Goal: Task Accomplishment & Management: Manage account settings

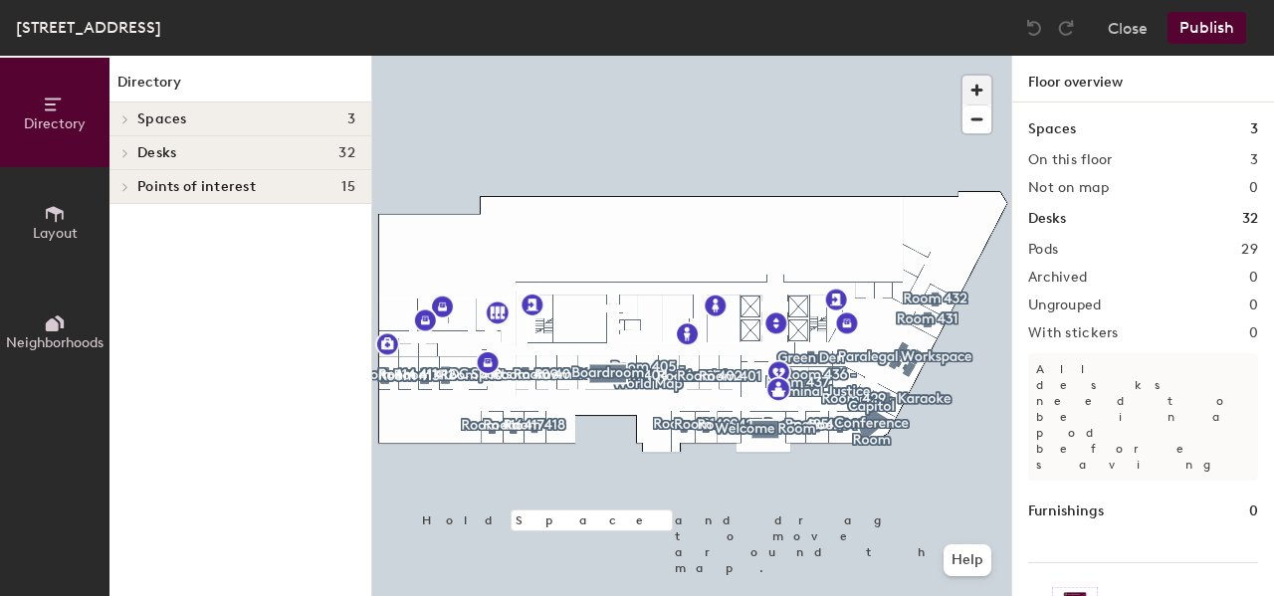
click at [980, 84] on span "button" at bounding box center [976, 90] width 29 height 29
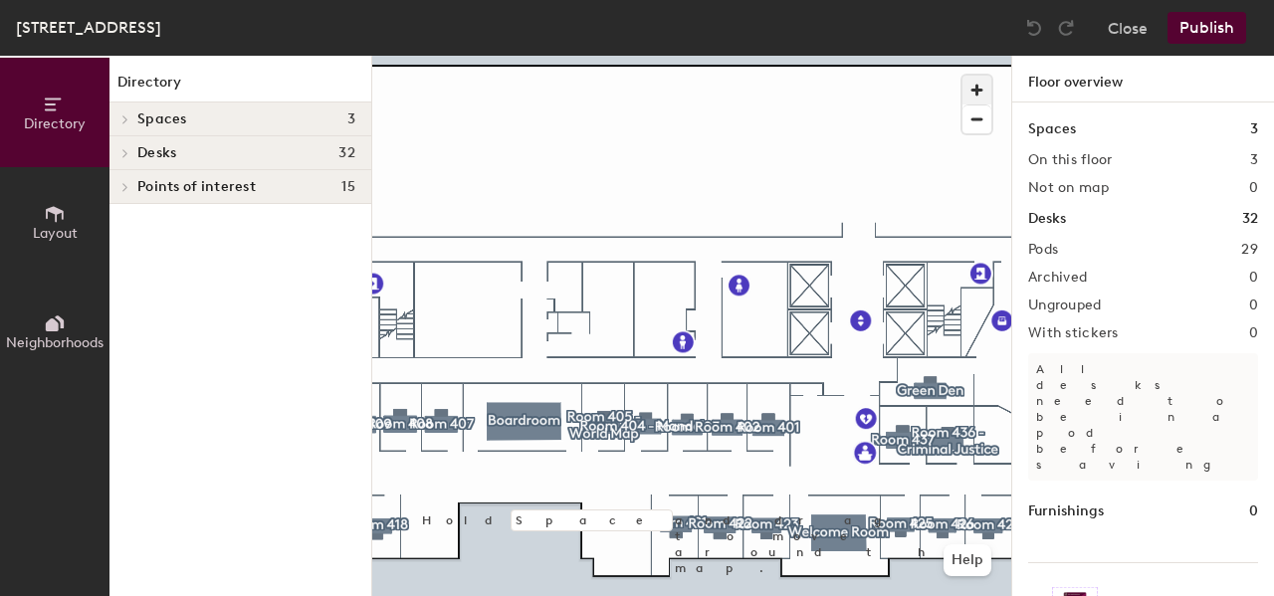
click at [973, 98] on span "button" at bounding box center [976, 90] width 29 height 29
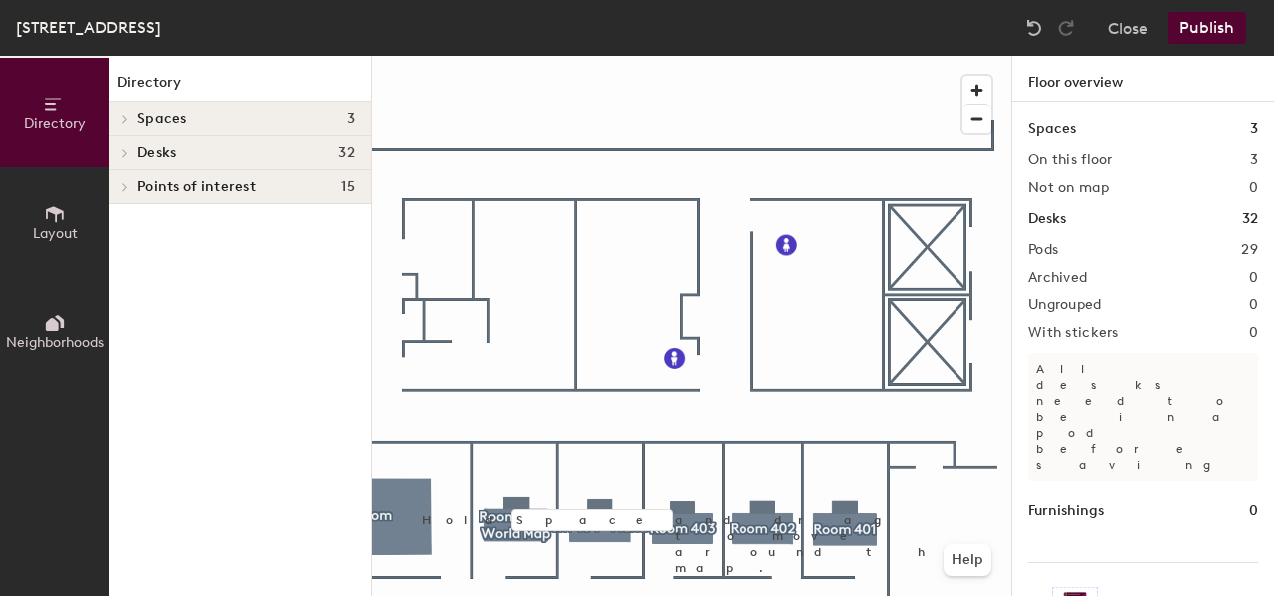
click at [128, 152] on icon at bounding box center [125, 153] width 8 height 10
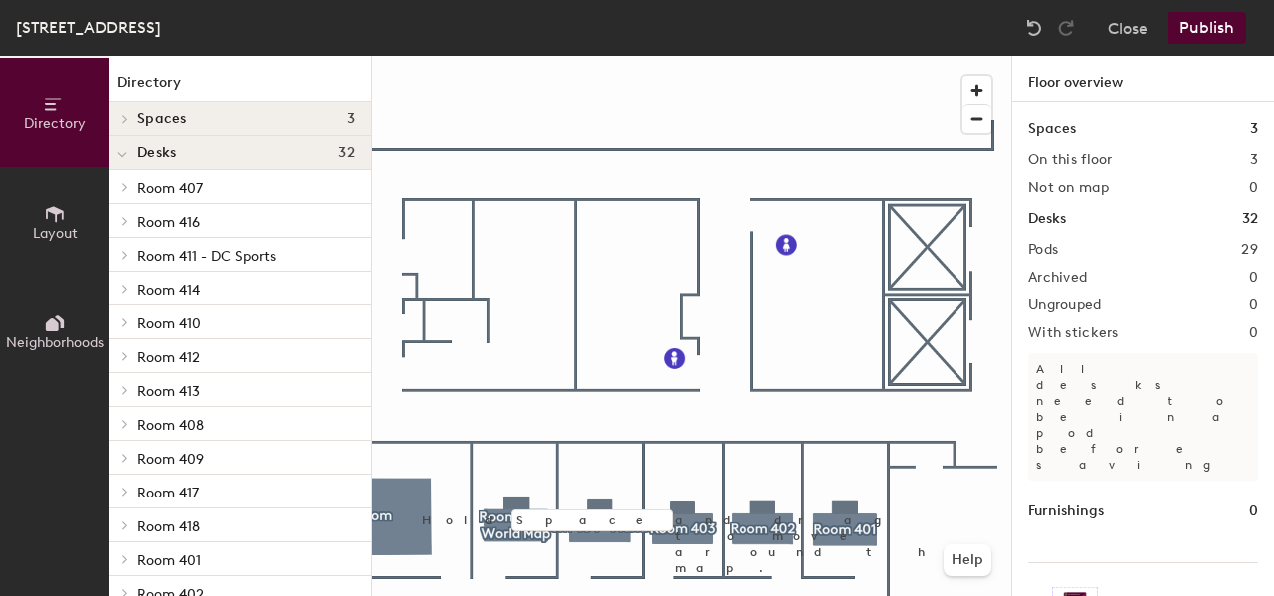
click at [187, 295] on span "Room 414" at bounding box center [168, 290] width 63 height 17
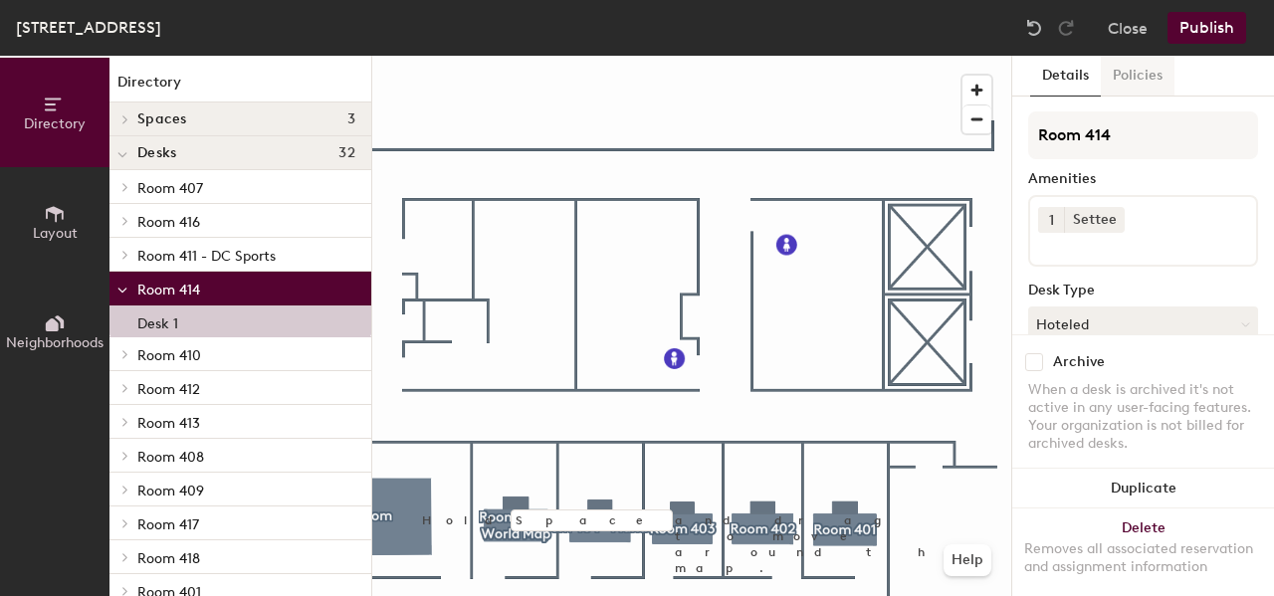
click at [1127, 80] on button "Policies" at bounding box center [1138, 76] width 74 height 41
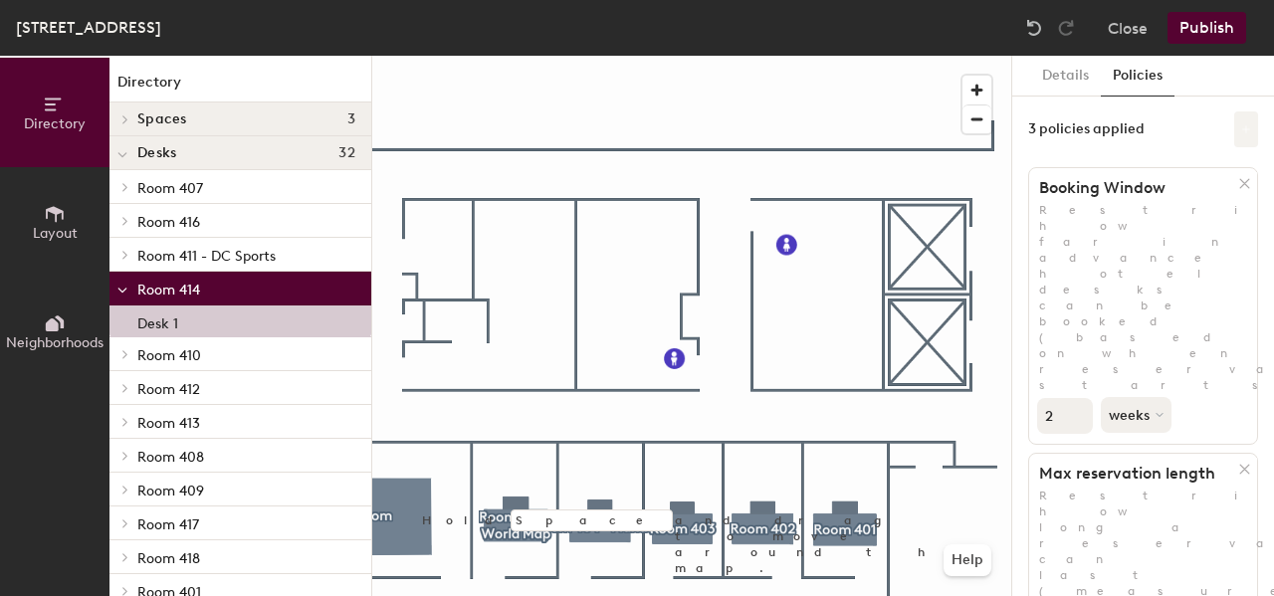
click at [1253, 126] on button at bounding box center [1246, 129] width 24 height 36
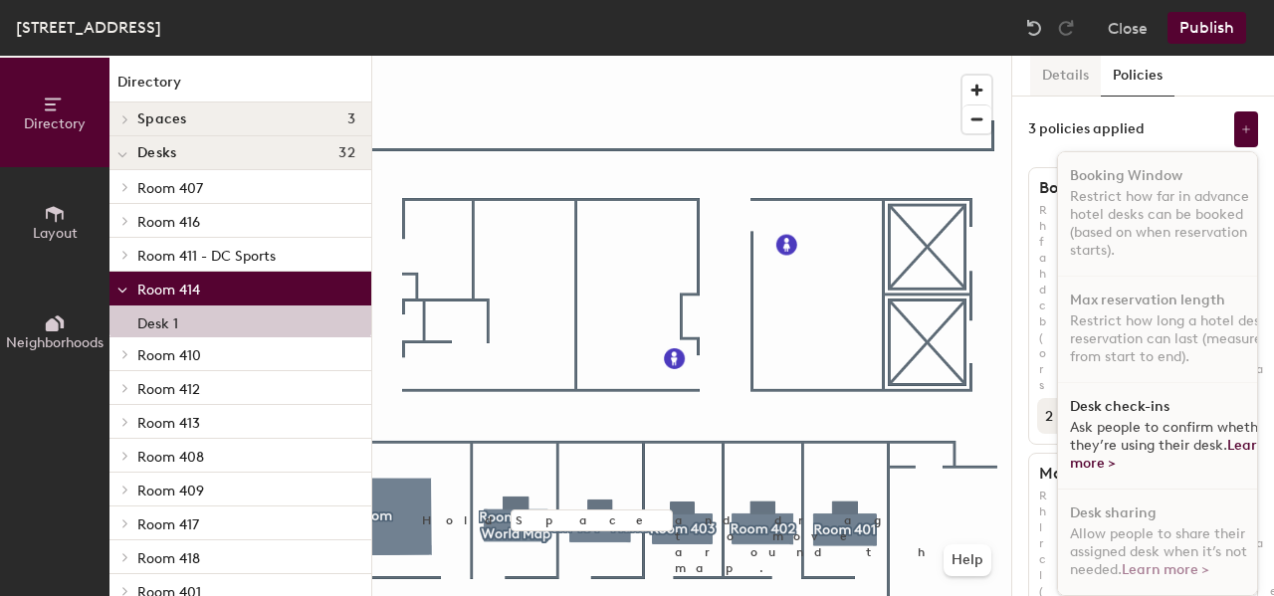
click at [1057, 70] on button "Details" at bounding box center [1065, 76] width 71 height 41
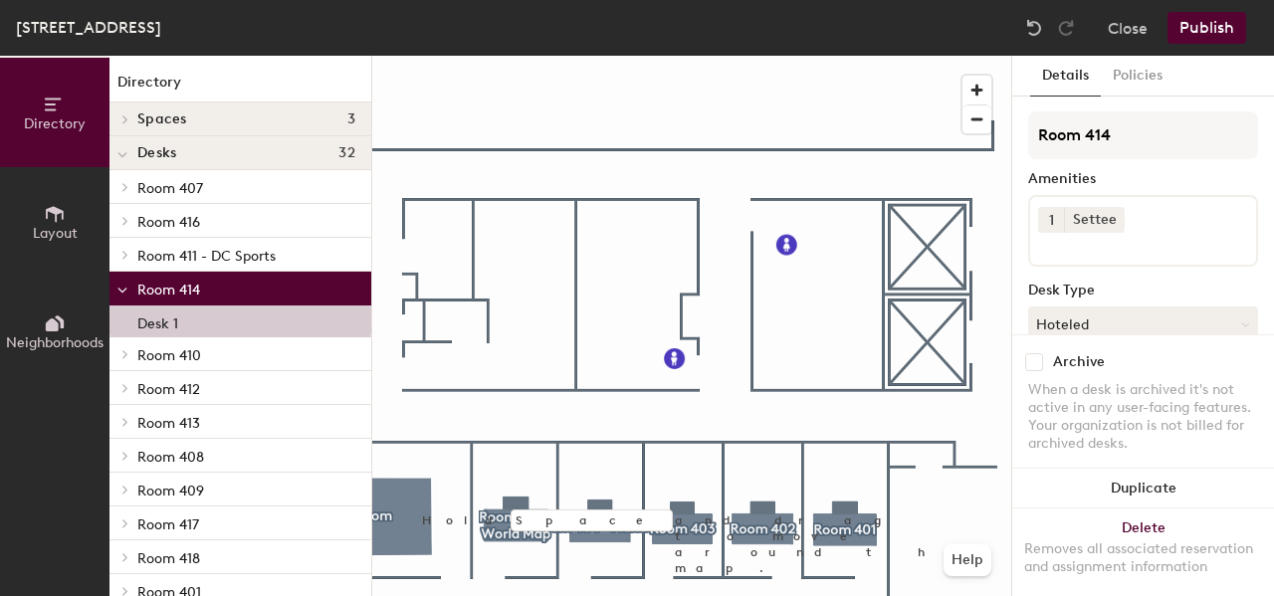
scroll to position [100, 0]
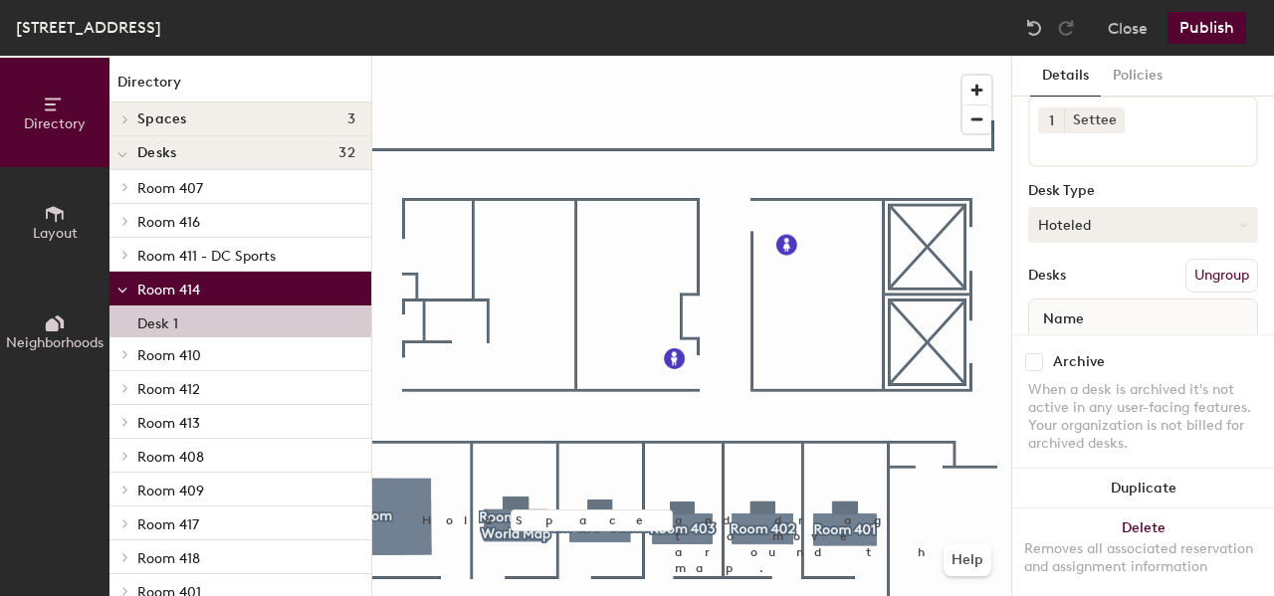
click at [1128, 219] on button "Hoteled" at bounding box center [1143, 225] width 230 height 36
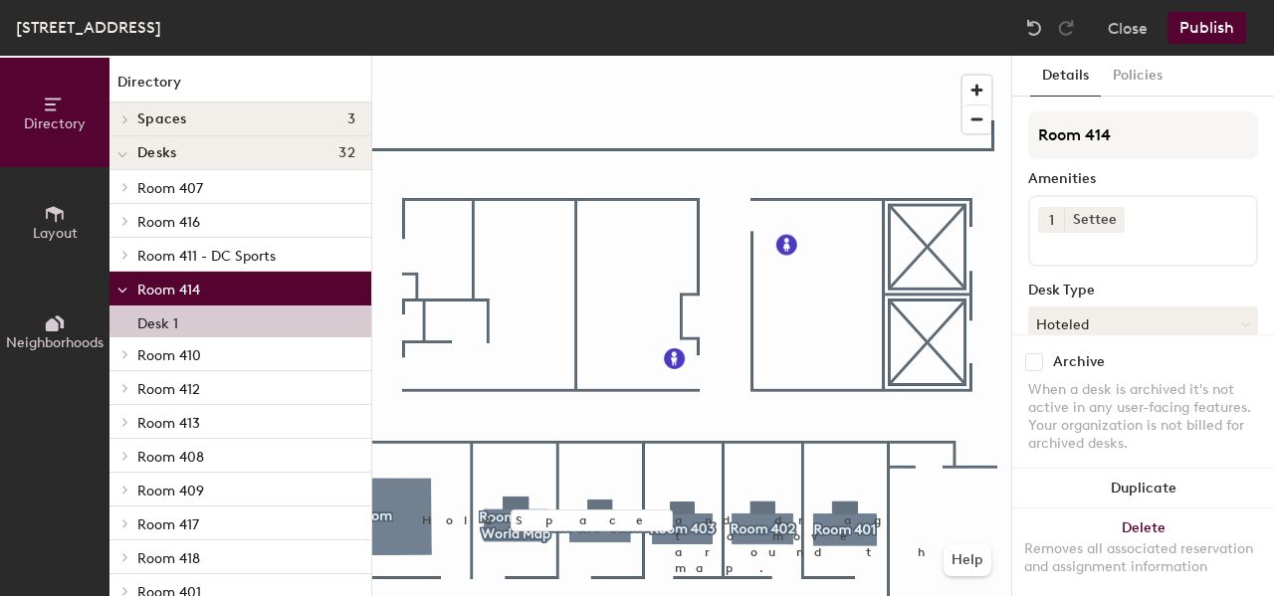
click at [1227, 79] on div "Details Policies" at bounding box center [1143, 76] width 262 height 41
click at [172, 423] on span "Room 413" at bounding box center [168, 423] width 63 height 17
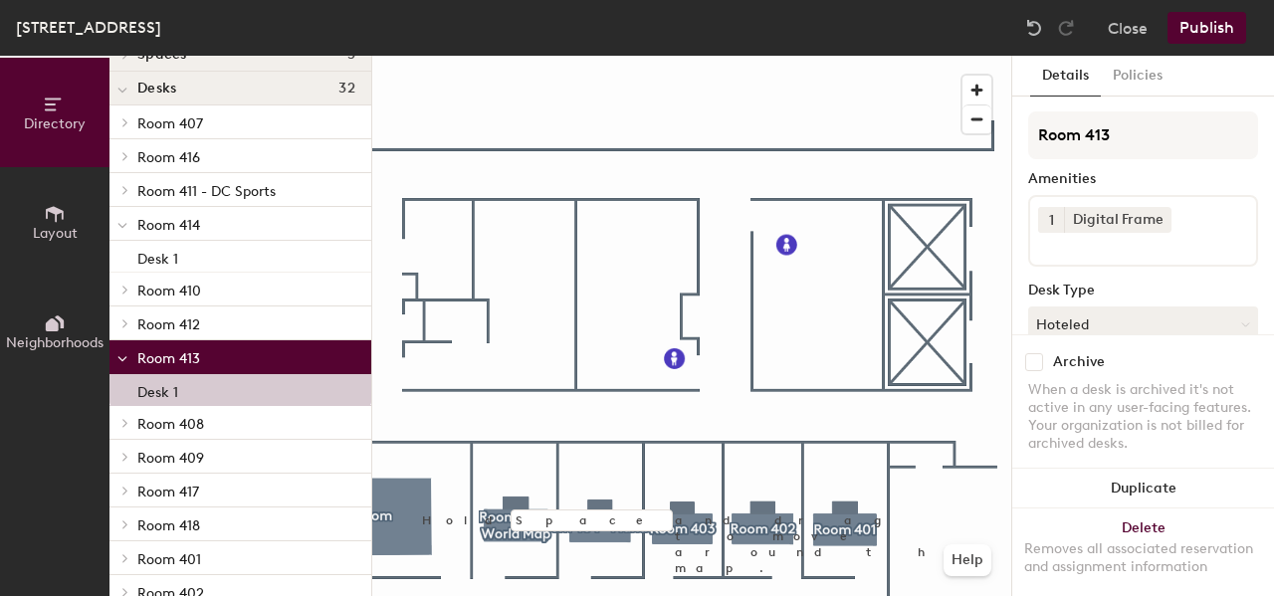
scroll to position [100, 0]
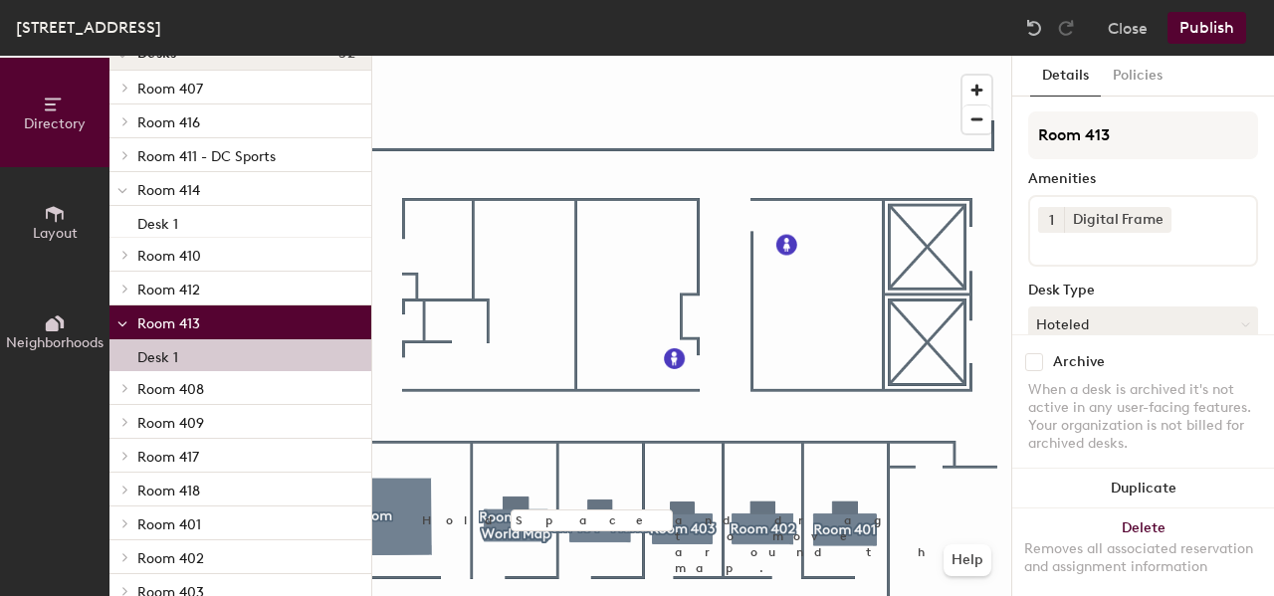
click at [188, 352] on div "Desk 1" at bounding box center [240, 355] width 262 height 32
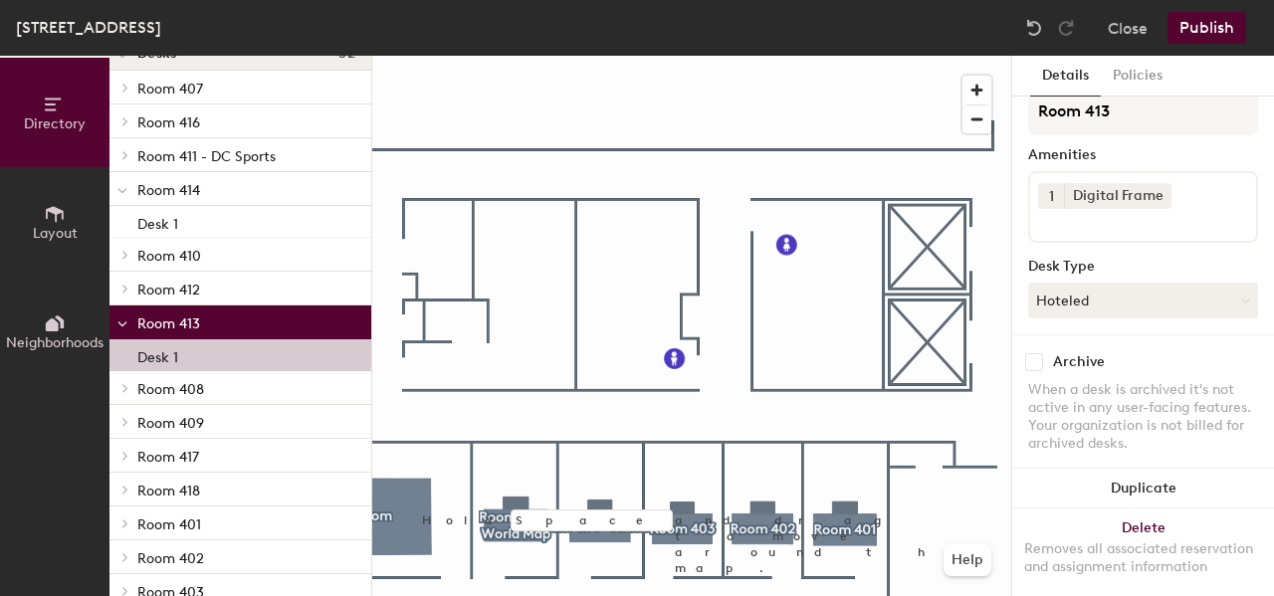
scroll to position [0, 0]
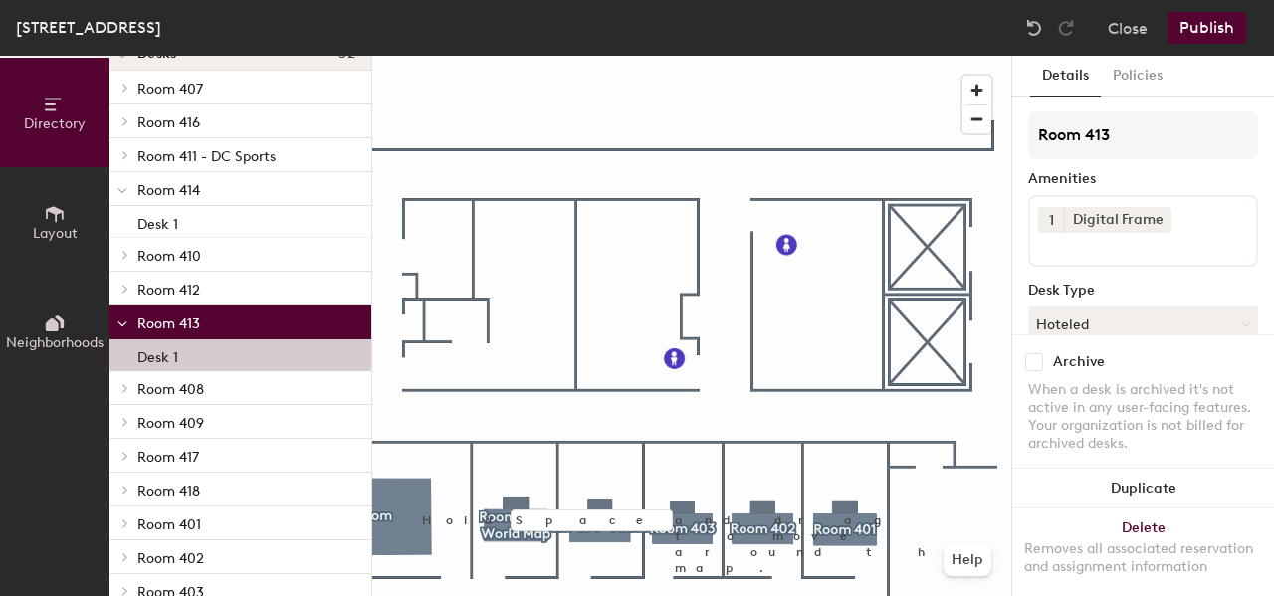
click at [207, 195] on p "Room 414" at bounding box center [246, 189] width 218 height 26
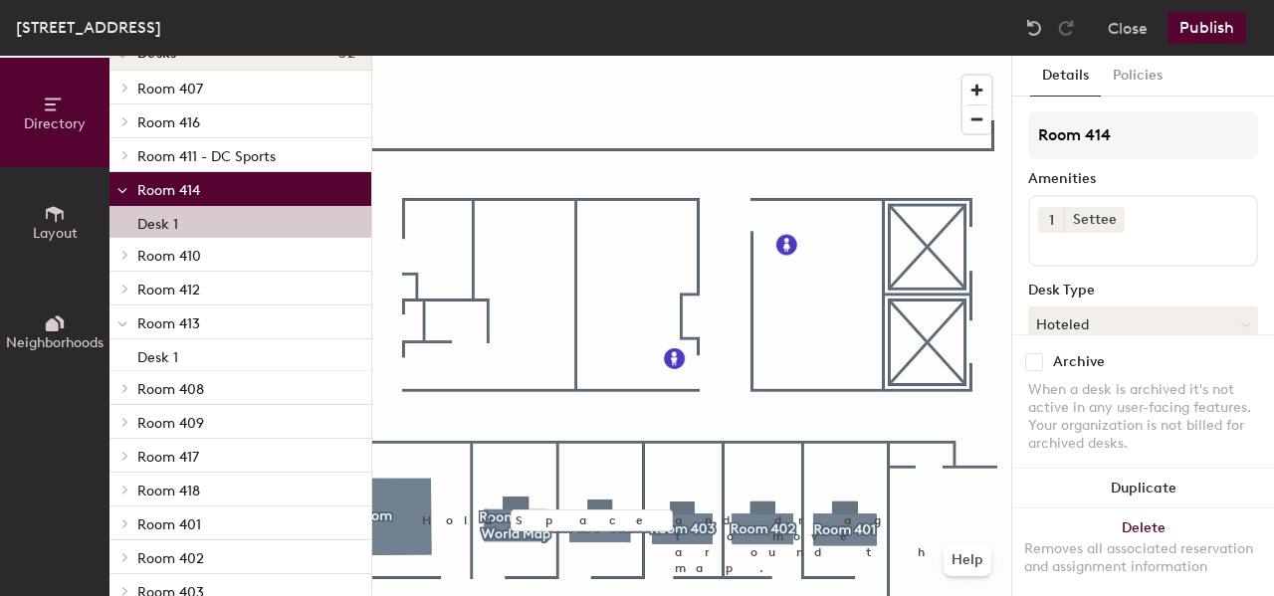
click at [201, 225] on div "Desk 1" at bounding box center [240, 222] width 262 height 32
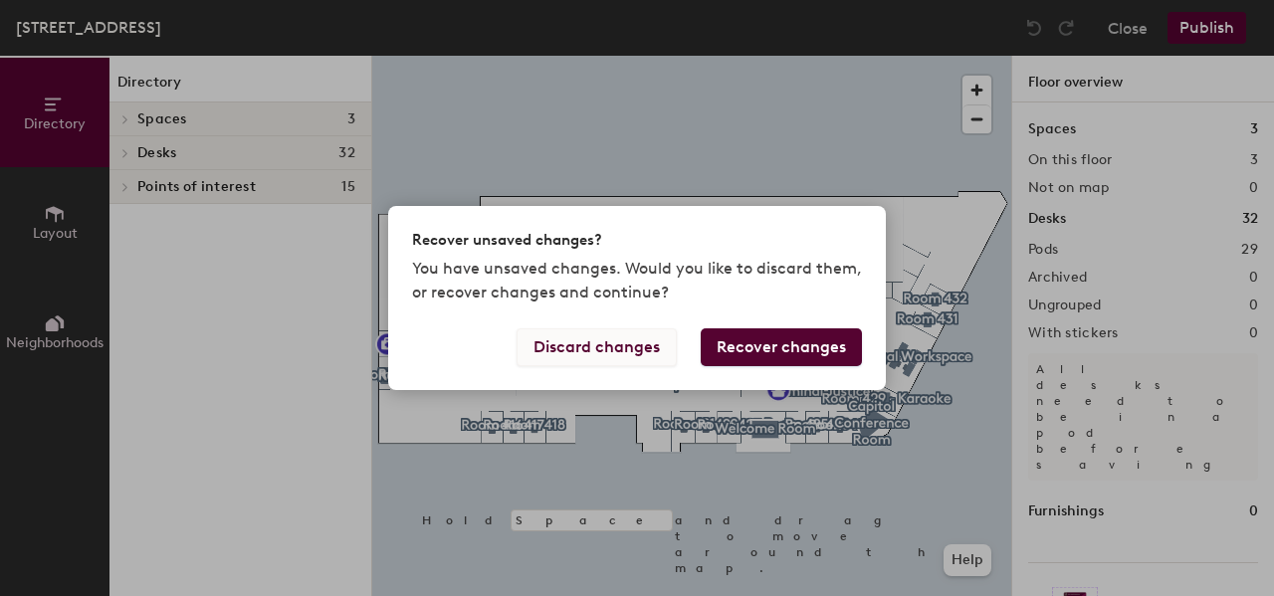
click at [618, 345] on button "Discard changes" at bounding box center [597, 347] width 160 height 38
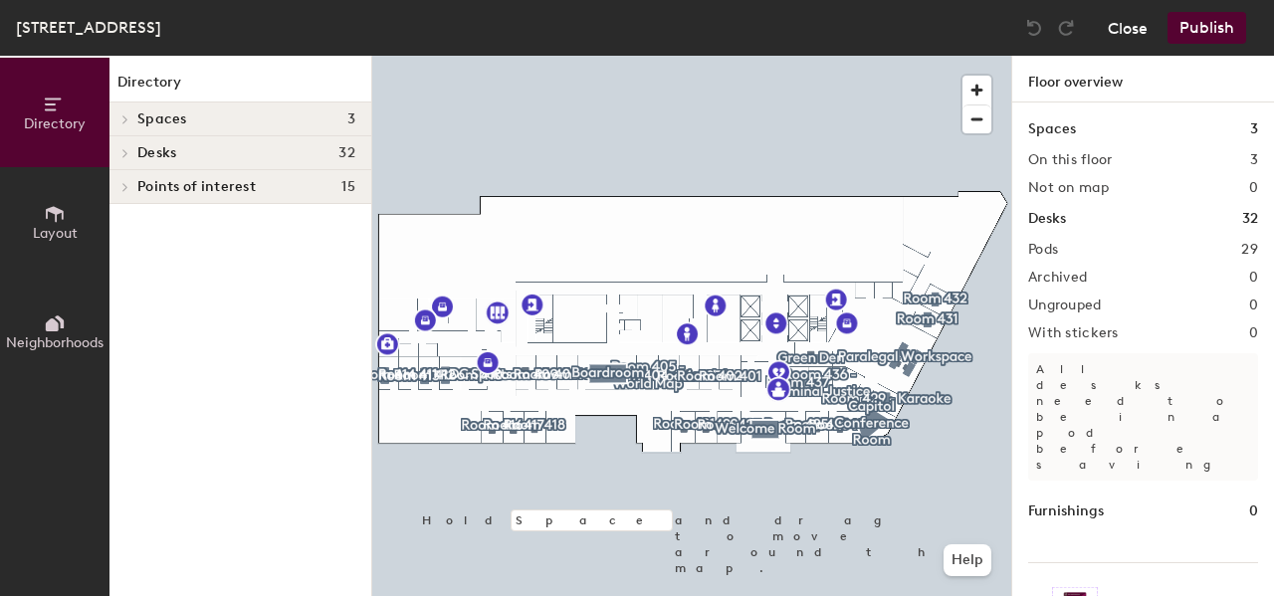
click at [1130, 31] on button "Close" at bounding box center [1128, 28] width 40 height 32
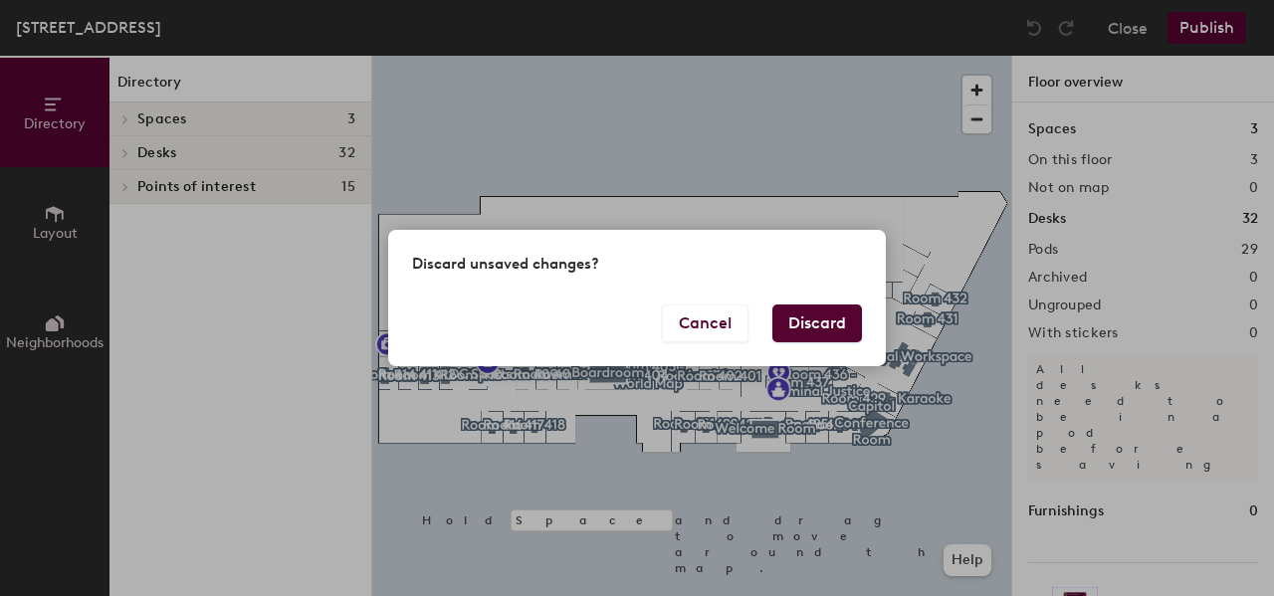
click at [826, 324] on button "Discard" at bounding box center [817, 324] width 90 height 38
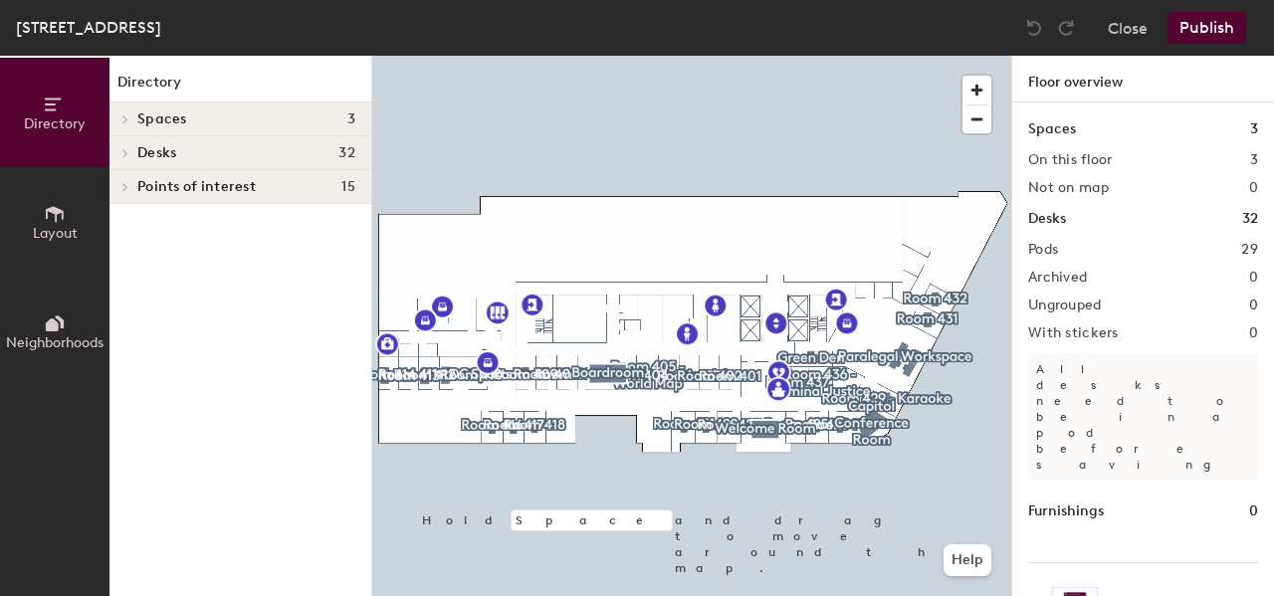
click at [123, 148] on icon at bounding box center [125, 153] width 8 height 10
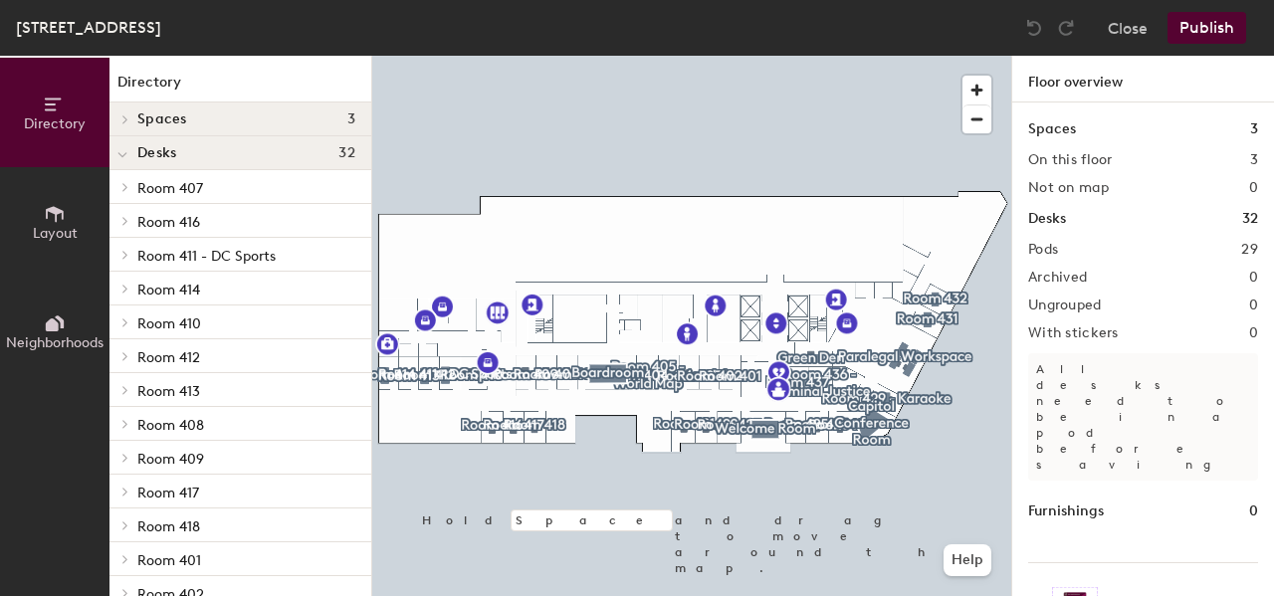
click at [121, 292] on icon at bounding box center [125, 289] width 8 height 10
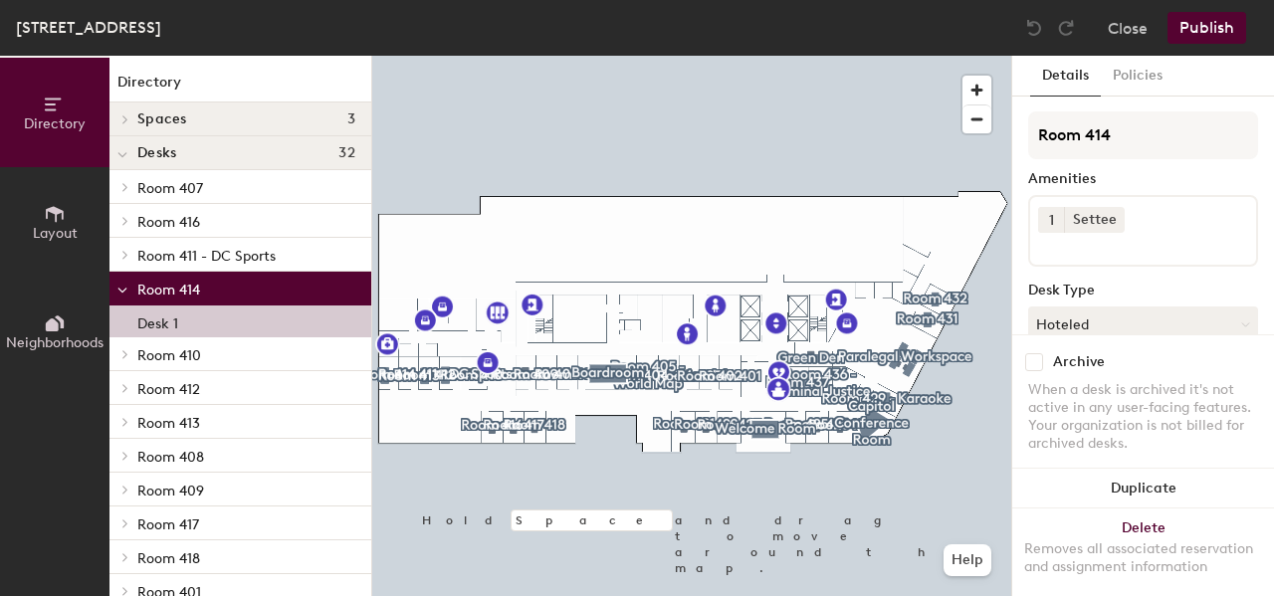
click at [171, 322] on p "Desk 1" at bounding box center [157, 321] width 41 height 23
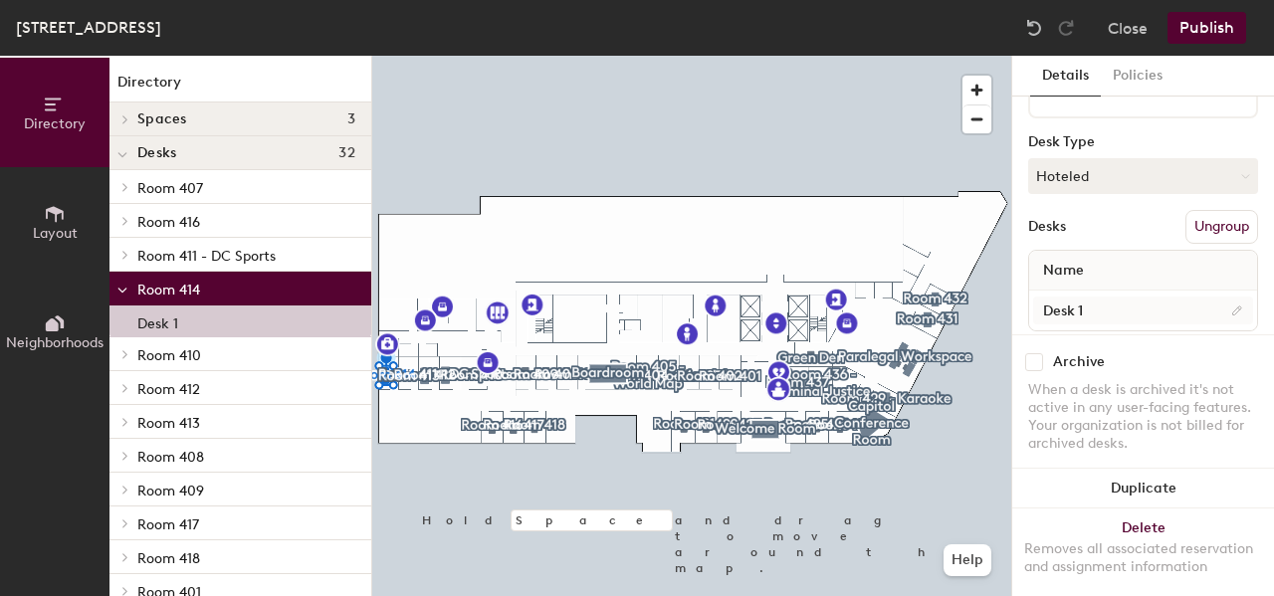
scroll to position [191, 0]
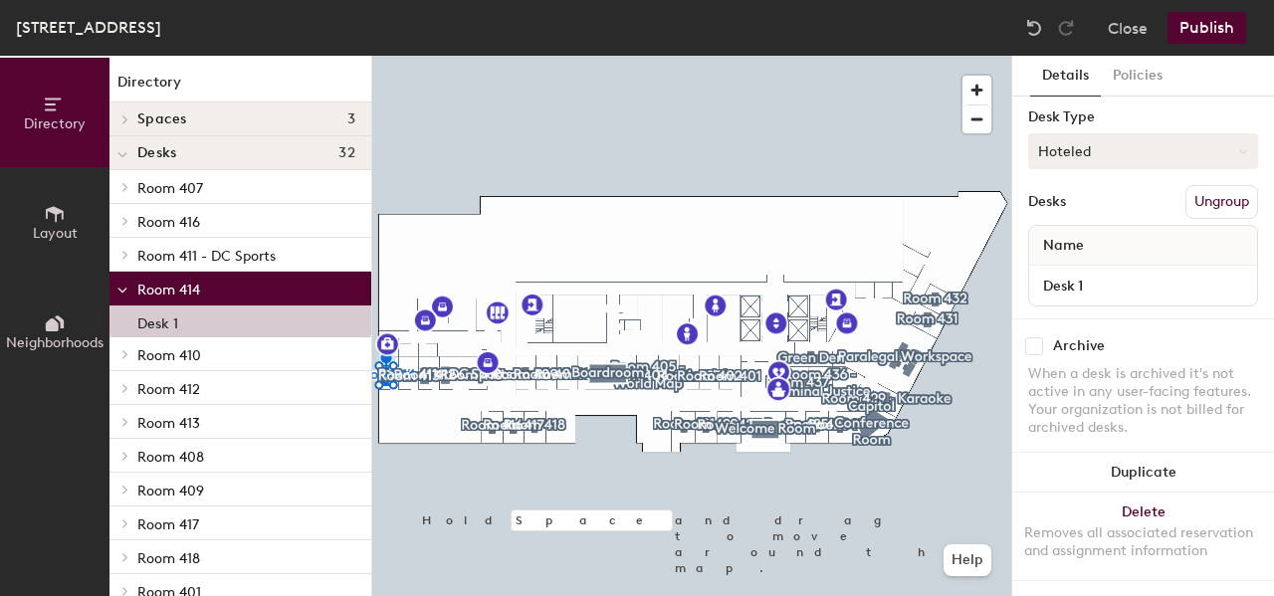
click at [1121, 134] on button "Hoteled" at bounding box center [1143, 151] width 230 height 36
click at [1098, 198] on div "Assigned" at bounding box center [1128, 213] width 199 height 30
click at [1117, 133] on button "Assigned" at bounding box center [1143, 151] width 230 height 36
click at [1099, 228] on div "Hot" at bounding box center [1128, 243] width 199 height 30
click at [1101, 136] on button "Hot" at bounding box center [1143, 151] width 230 height 36
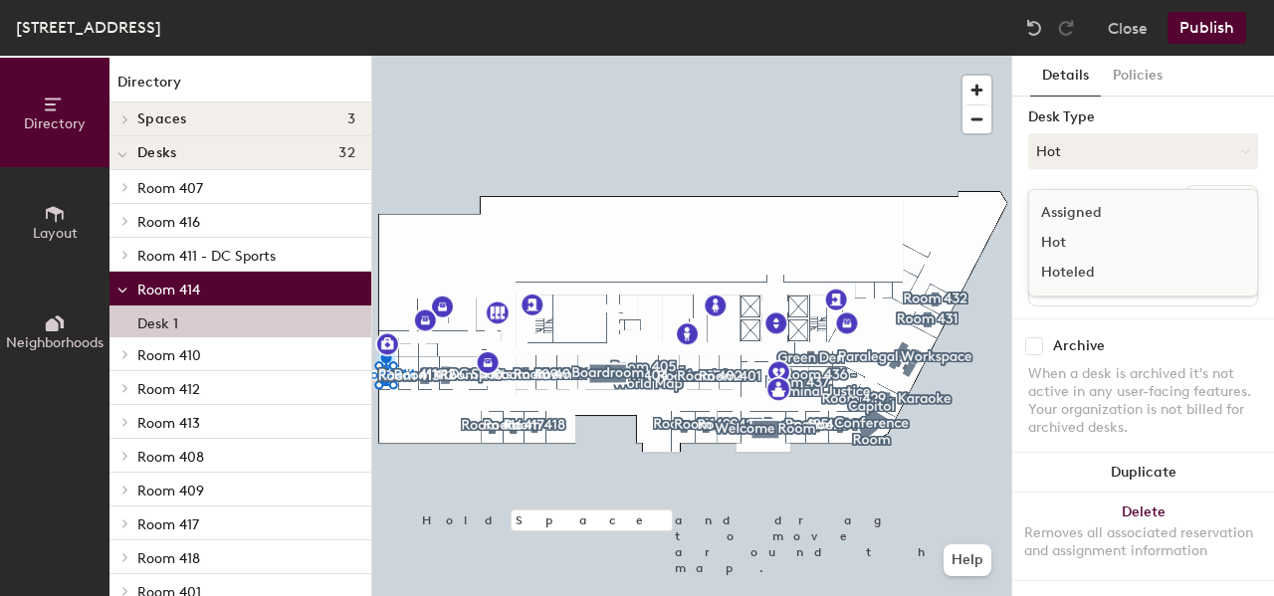
click at [1086, 258] on div "Hoteled" at bounding box center [1128, 273] width 199 height 30
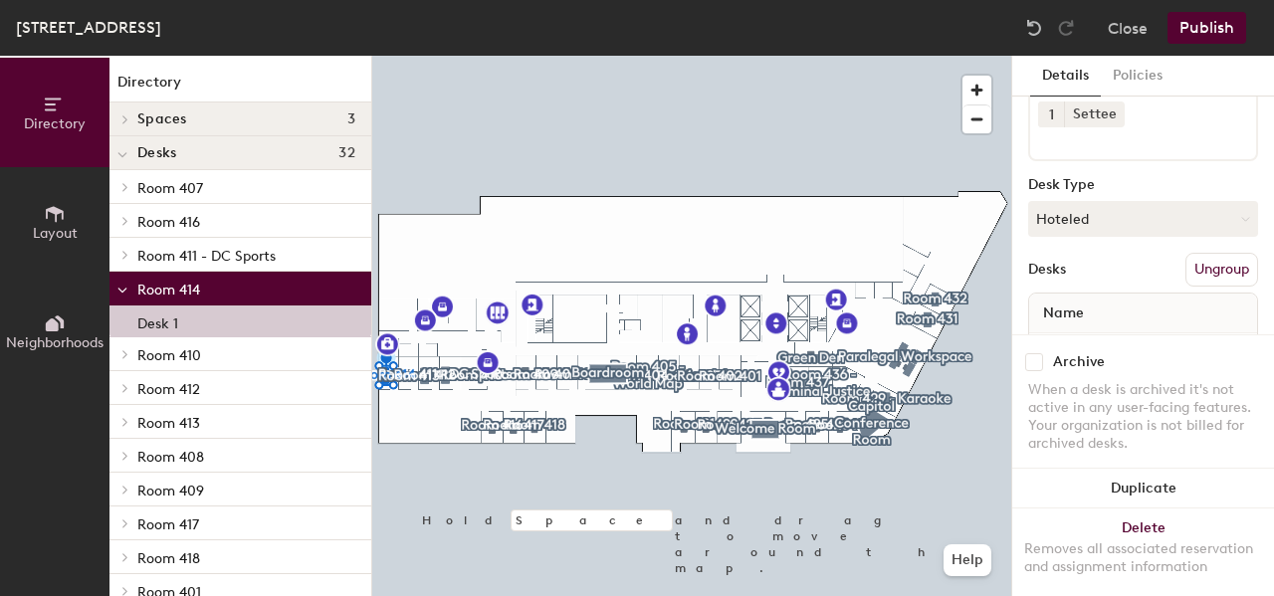
scroll to position [0, 0]
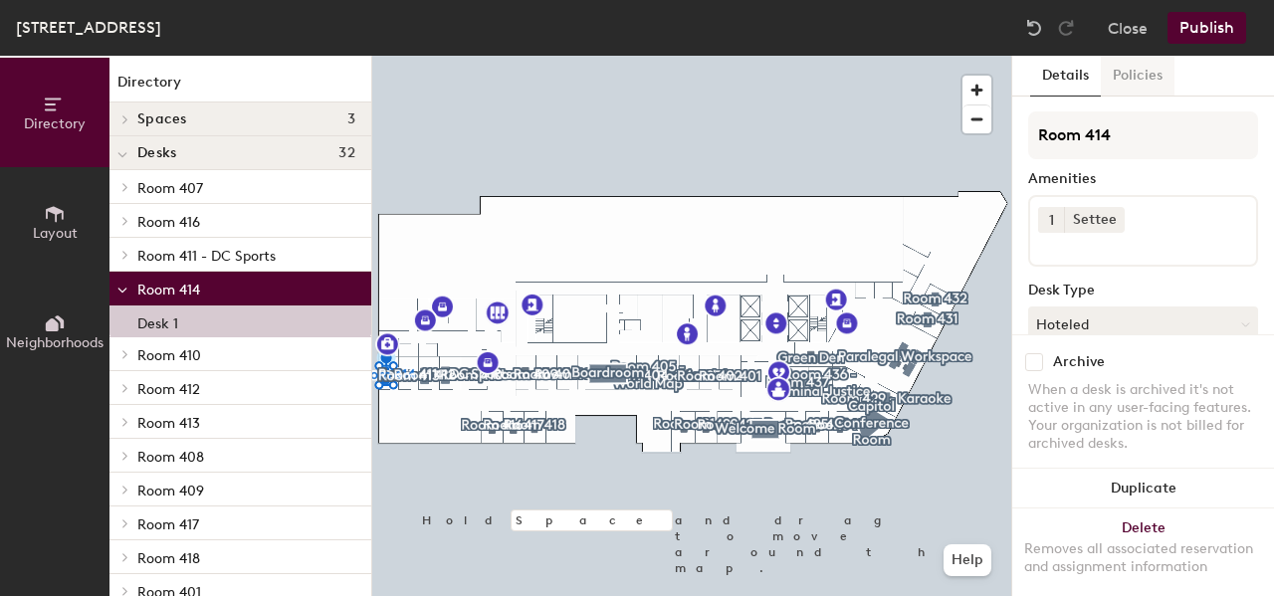
click at [1127, 79] on button "Policies" at bounding box center [1138, 76] width 74 height 41
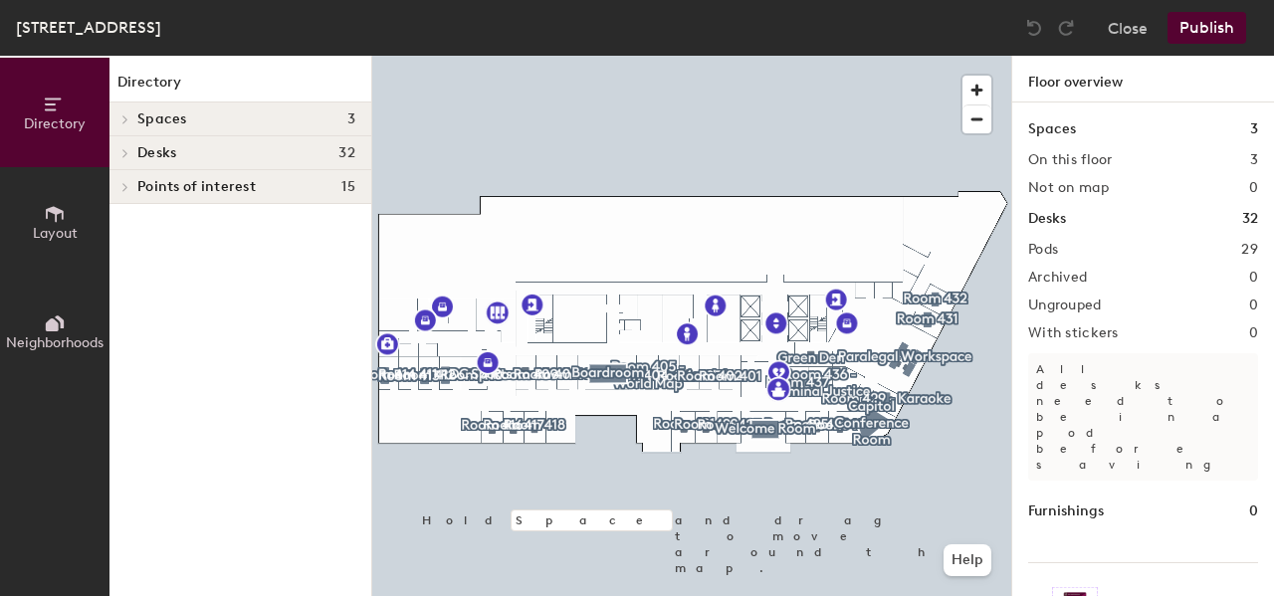
click at [123, 157] on icon at bounding box center [125, 153] width 4 height 8
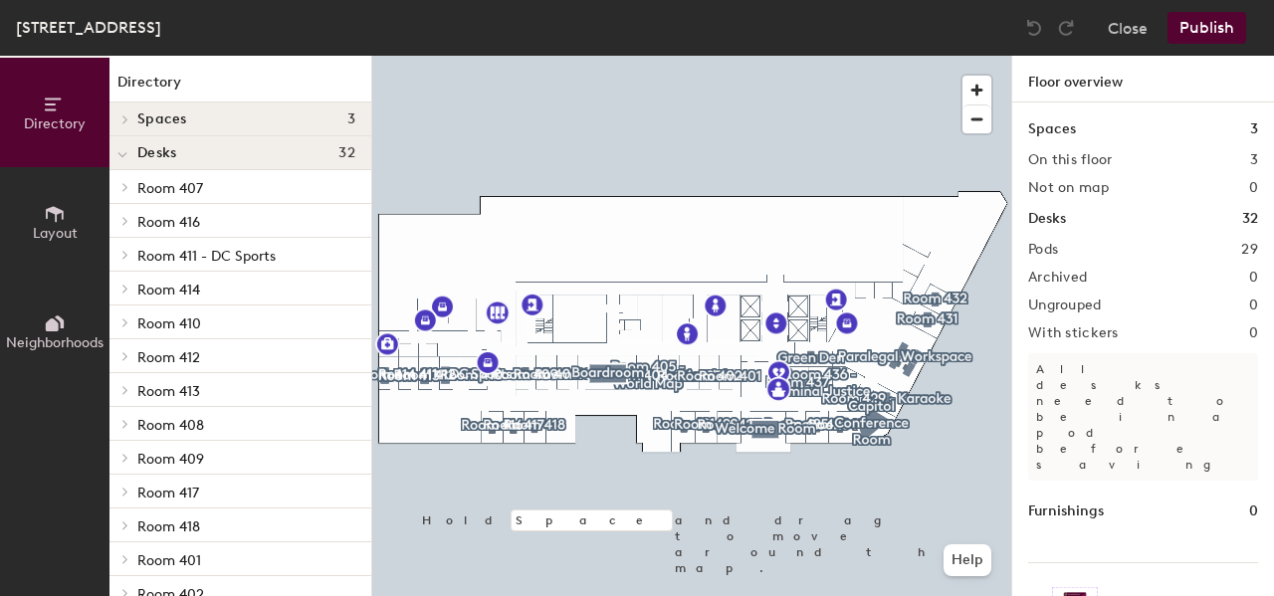
click at [126, 293] on icon at bounding box center [125, 289] width 8 height 10
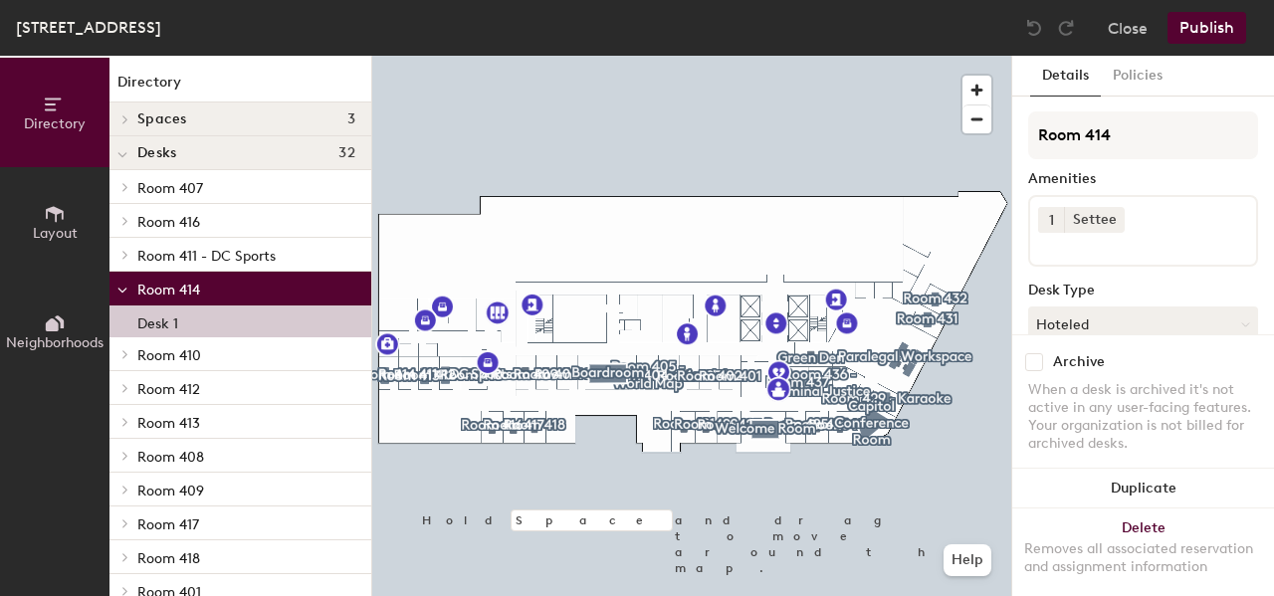
click at [142, 318] on p "Desk 1" at bounding box center [157, 321] width 41 height 23
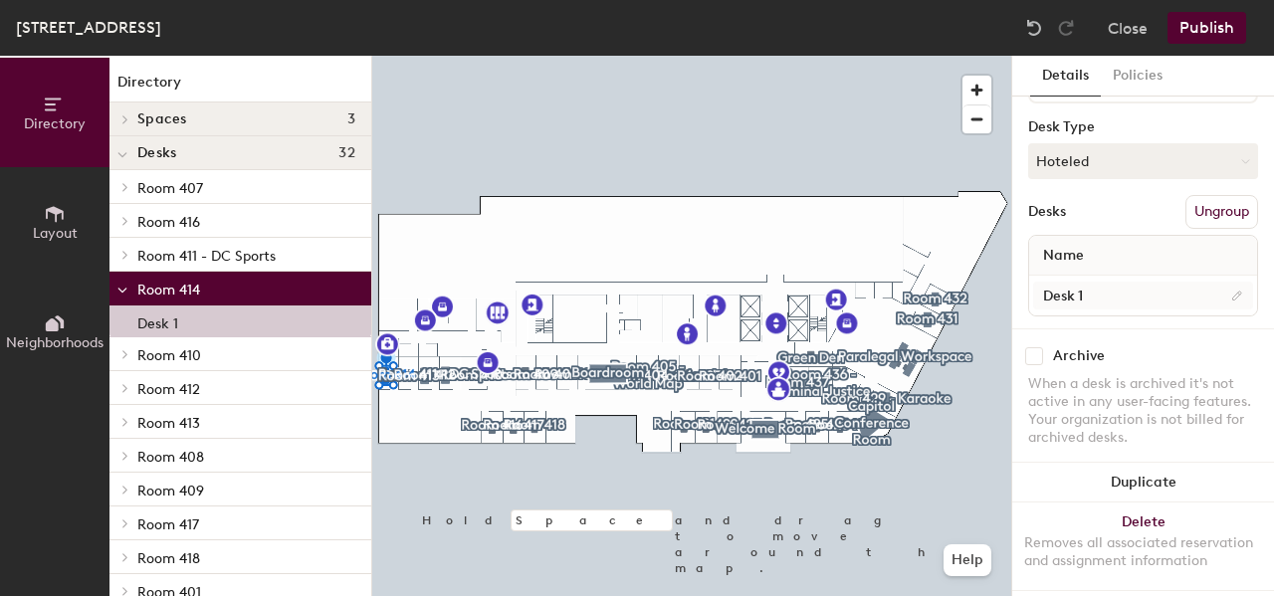
scroll to position [191, 0]
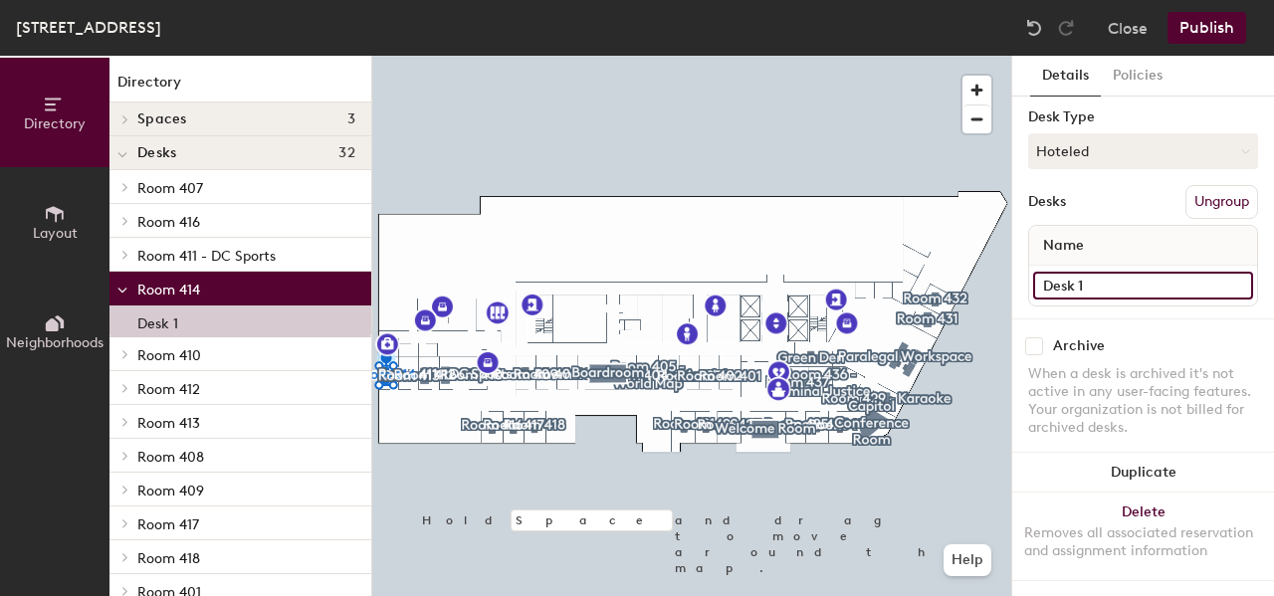
click at [1114, 272] on input "Desk 1" at bounding box center [1143, 286] width 220 height 28
click at [1185, 272] on input "Desk 1" at bounding box center [1143, 286] width 220 height 28
click at [1157, 233] on div "Name" at bounding box center [1143, 246] width 228 height 40
click at [1146, 272] on input "Desk 1" at bounding box center [1143, 286] width 220 height 28
click at [1156, 236] on div "Name" at bounding box center [1143, 246] width 228 height 40
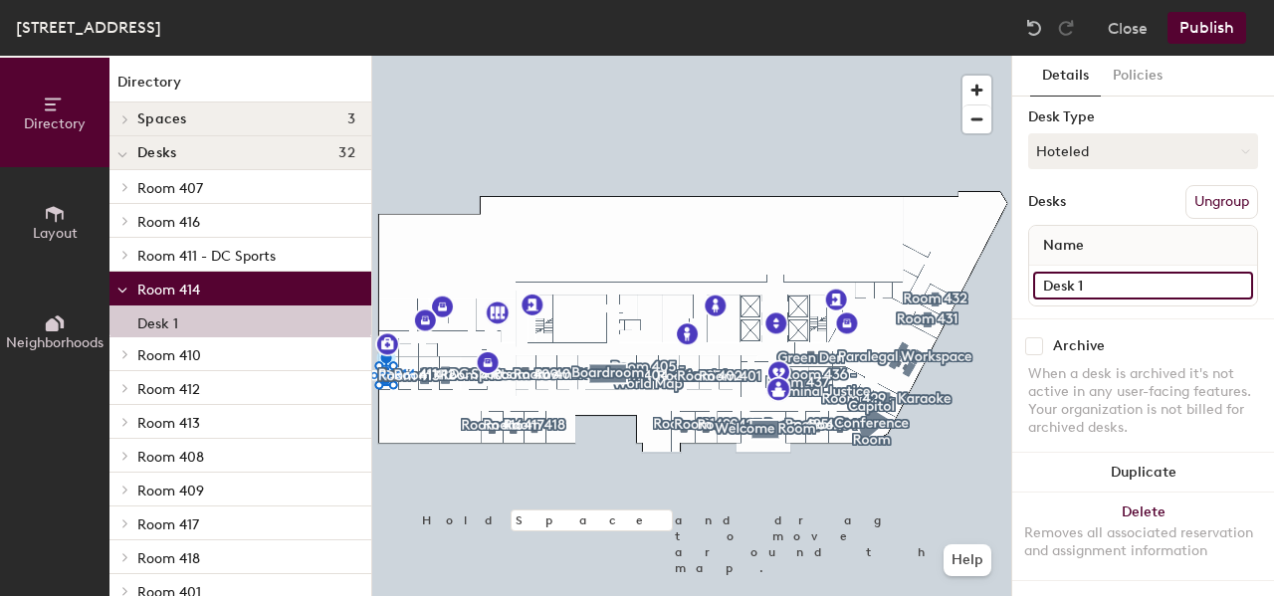
click at [1222, 272] on input "Desk 1" at bounding box center [1143, 286] width 220 height 28
click at [1112, 272] on input "Desk 1" at bounding box center [1143, 286] width 220 height 28
type input "Desk 1"
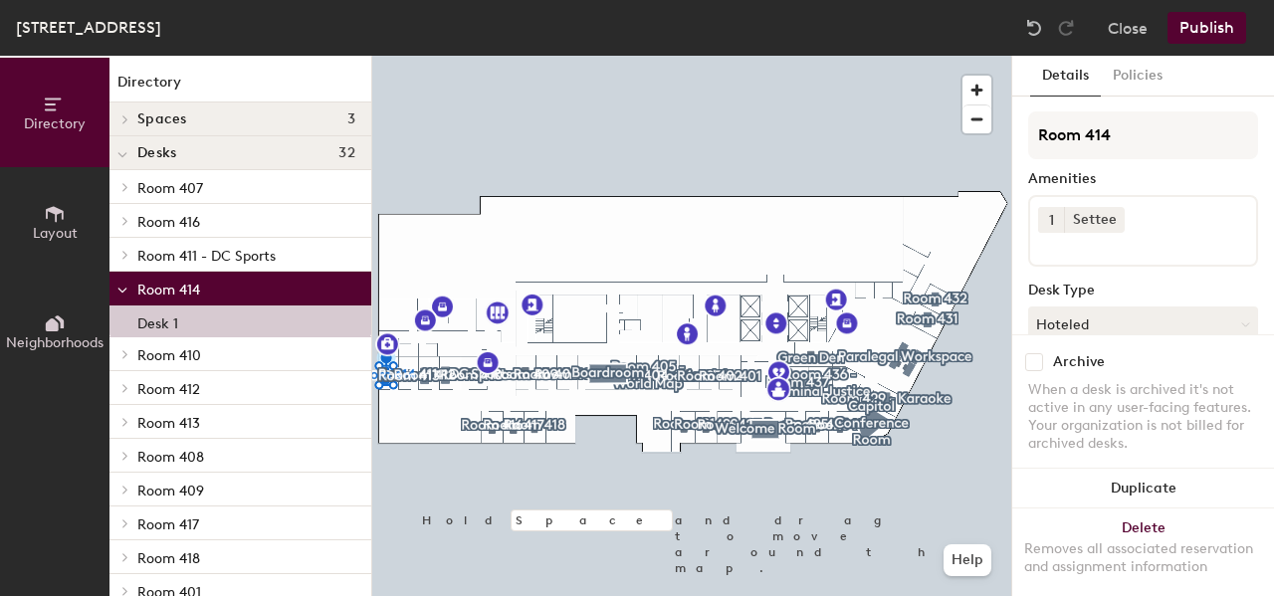
click at [1217, 23] on button "Publish" at bounding box center [1206, 28] width 79 height 32
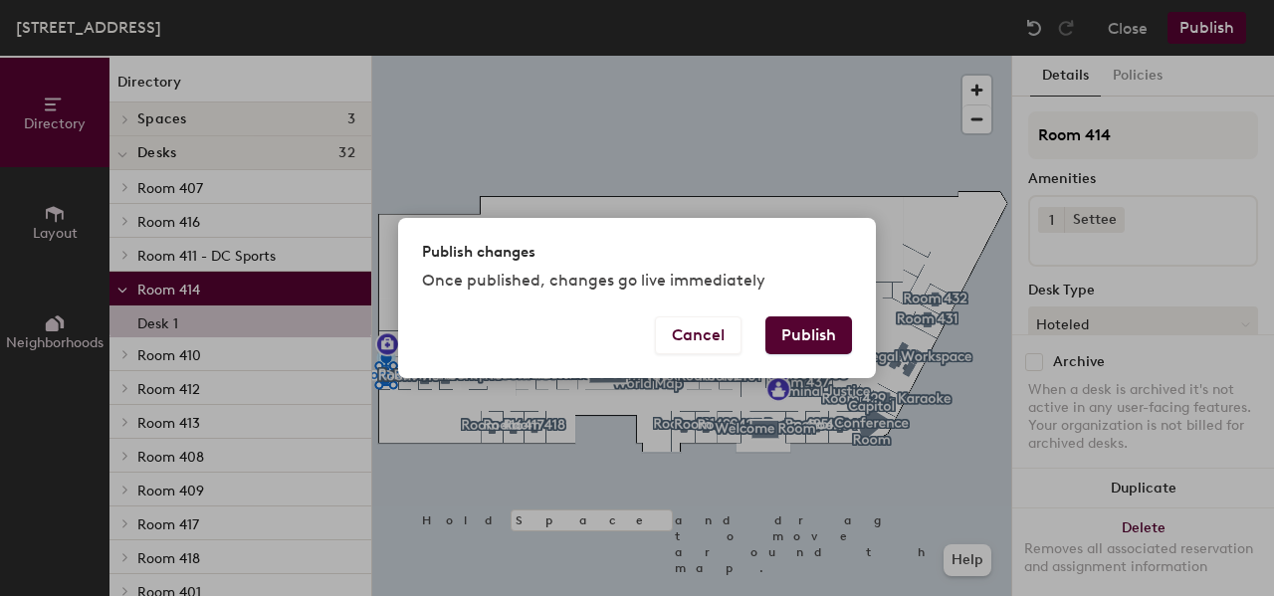
click at [817, 341] on button "Publish" at bounding box center [808, 335] width 87 height 38
